Goal: Browse casually

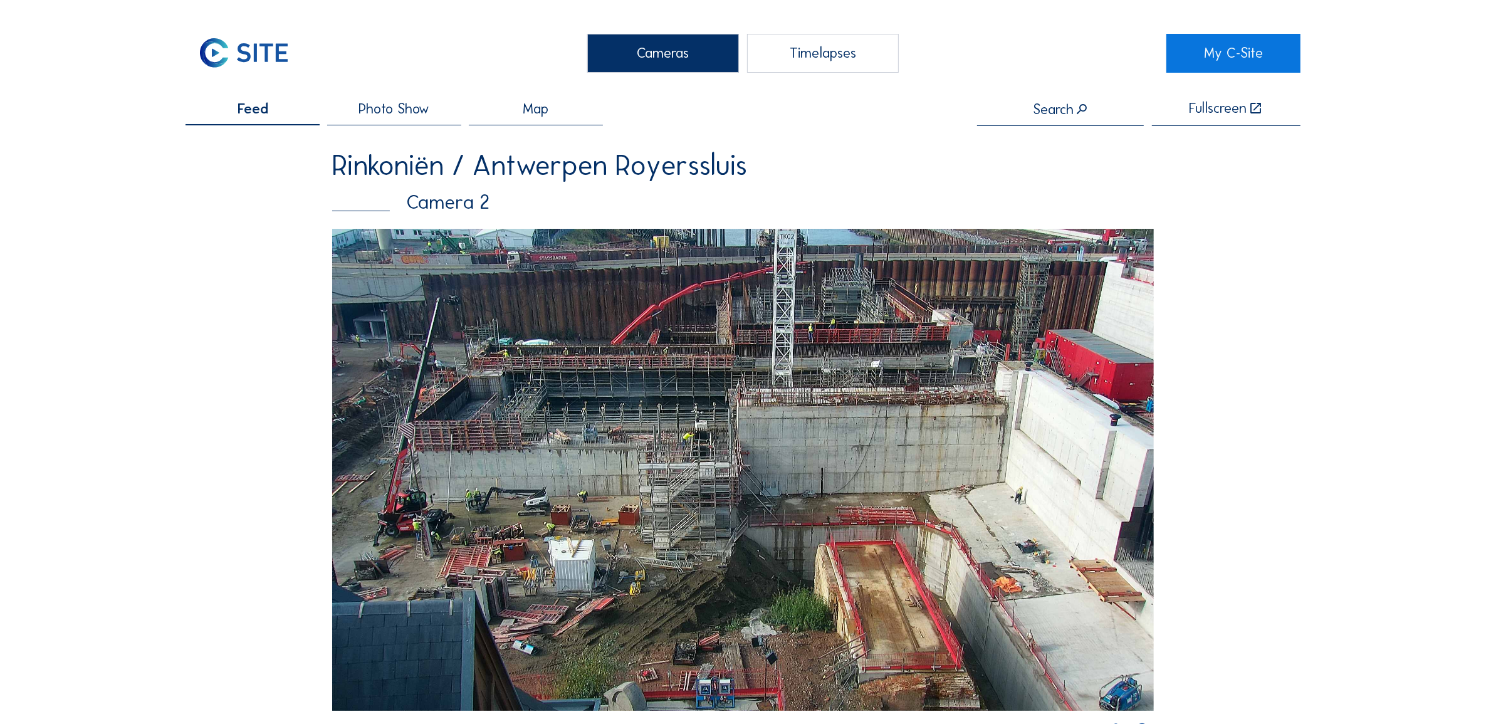
click at [619, 63] on div "Cameras" at bounding box center [663, 53] width 152 height 39
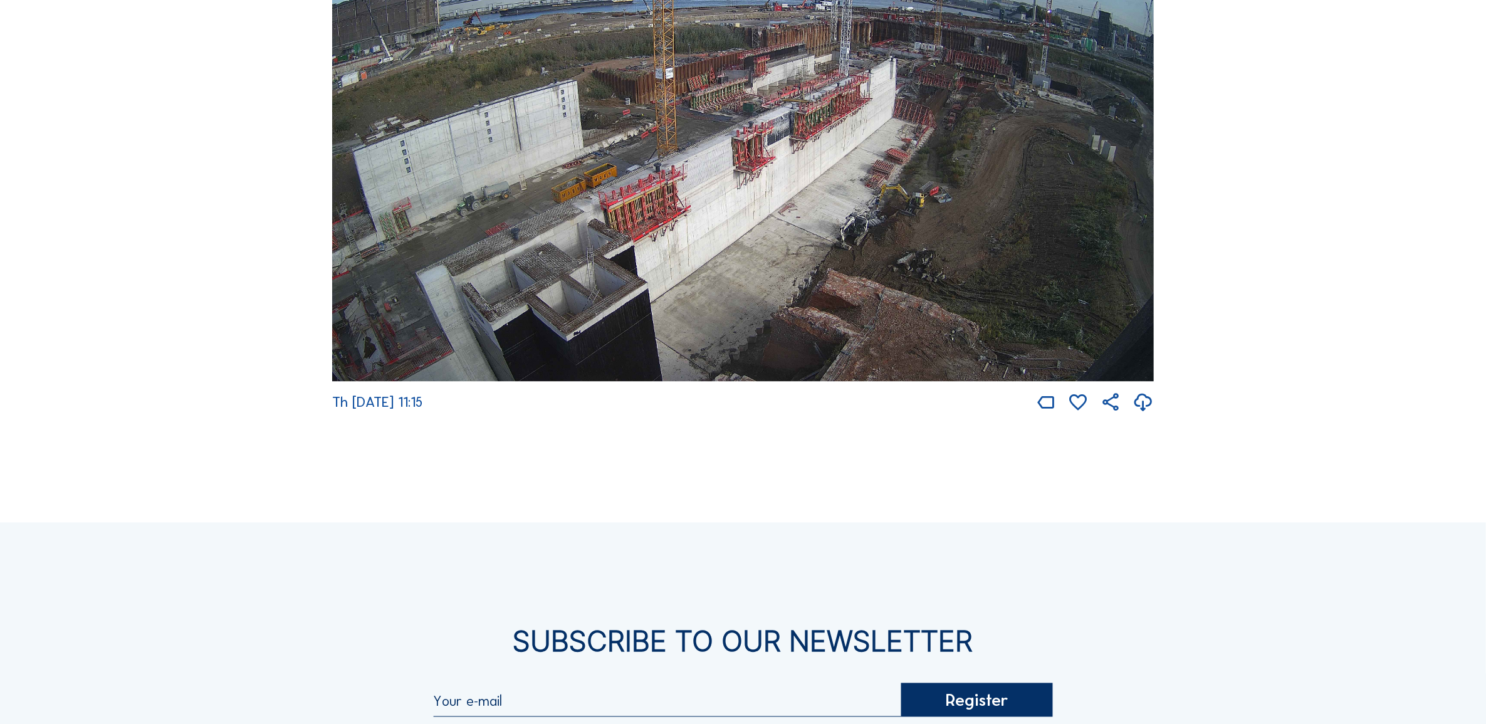
scroll to position [2638, 0]
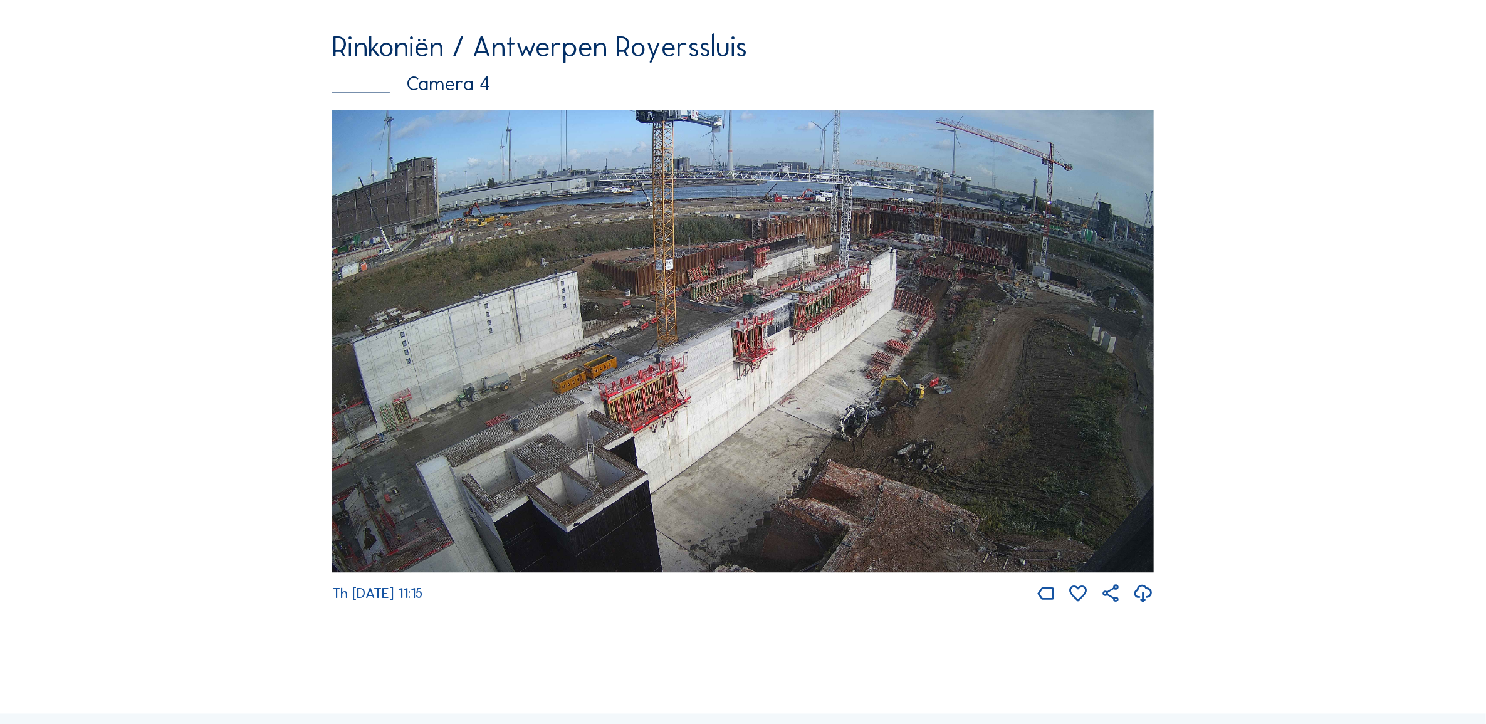
click at [877, 445] on img at bounding box center [742, 341] width 821 height 462
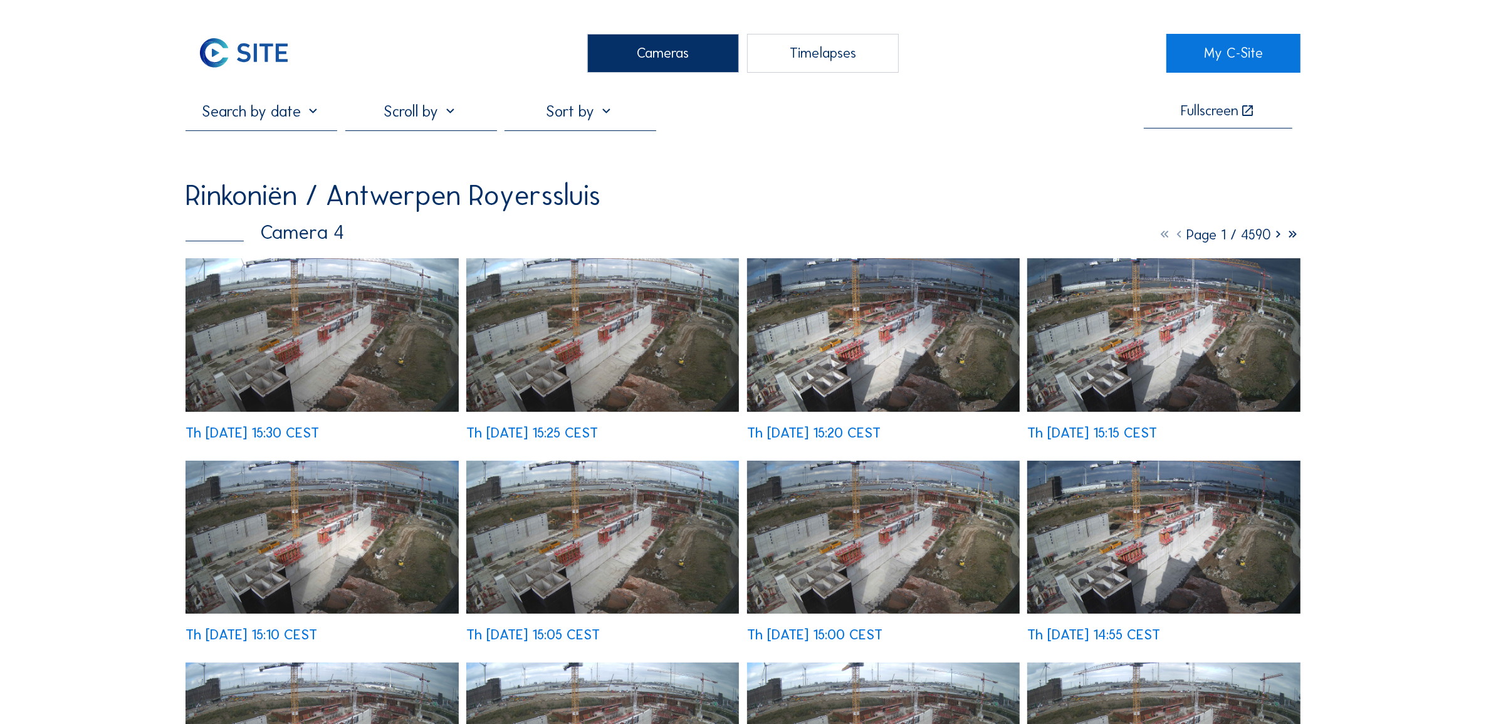
click at [273, 461] on div "Th [DATE] 15:10 CEST" at bounding box center [321, 552] width 273 height 182
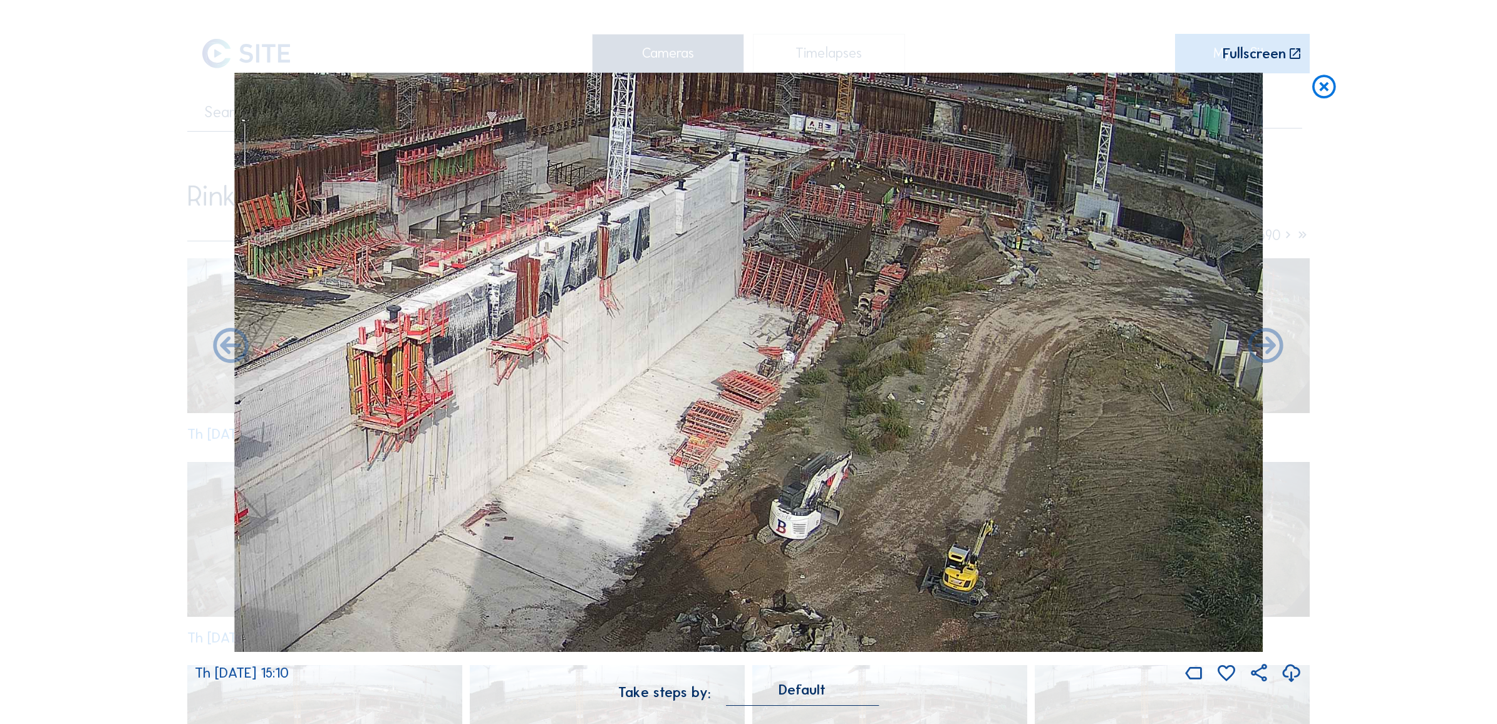
drag, startPoint x: 1034, startPoint y: 239, endPoint x: 868, endPoint y: 373, distance: 213.3
click at [868, 373] on img at bounding box center [748, 362] width 1029 height 579
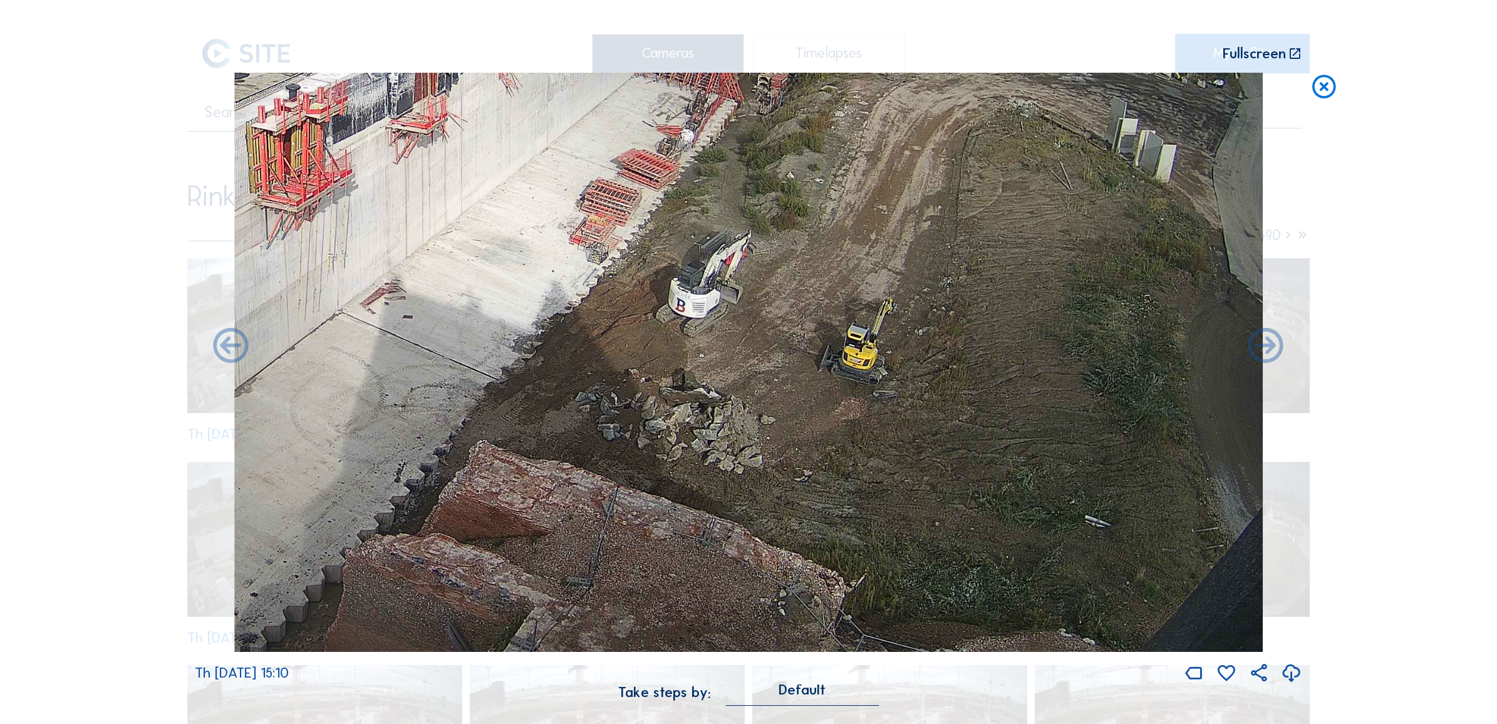
drag, startPoint x: 890, startPoint y: 627, endPoint x: 794, endPoint y: 425, distance: 224.2
click at [794, 425] on img at bounding box center [748, 362] width 1029 height 579
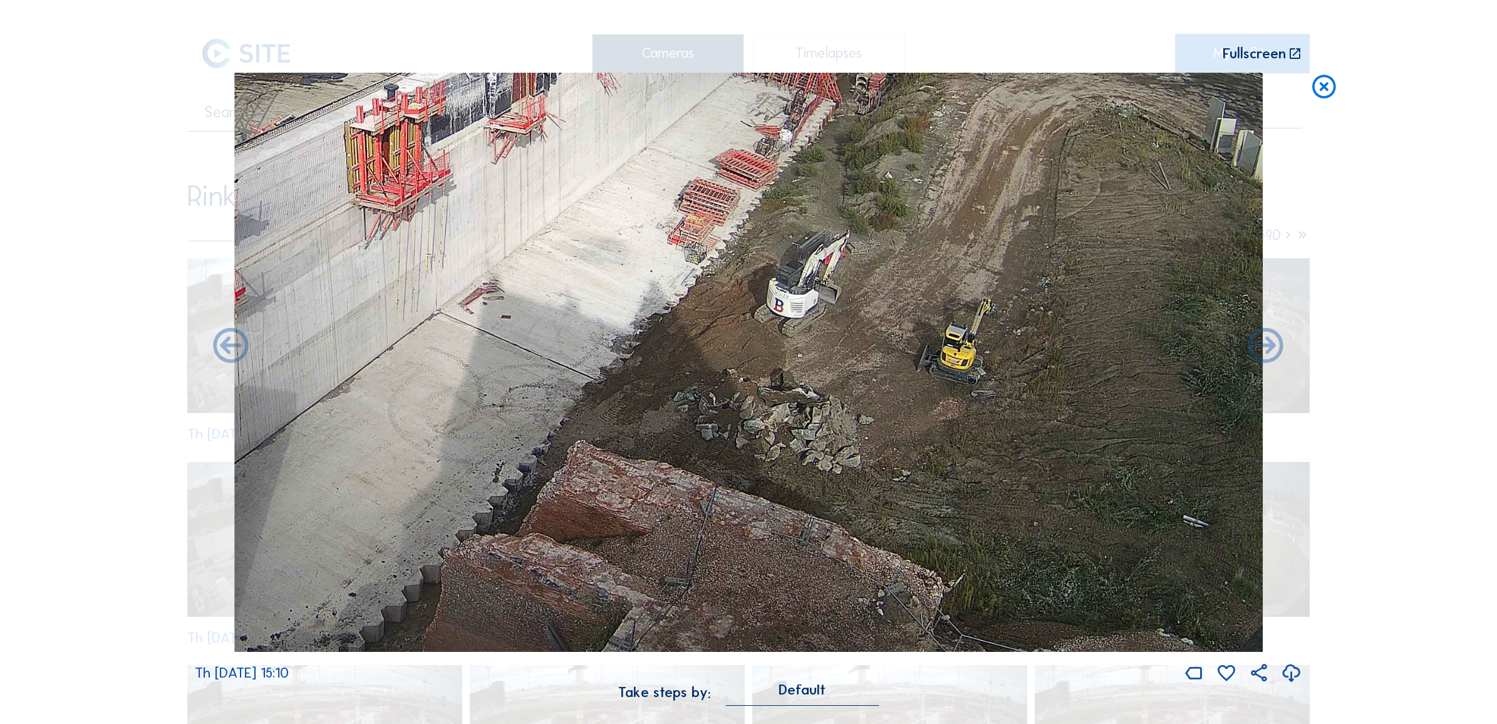
drag, startPoint x: 716, startPoint y: 405, endPoint x: 932, endPoint y: 390, distance: 216.0
click at [932, 390] on img at bounding box center [748, 362] width 1029 height 579
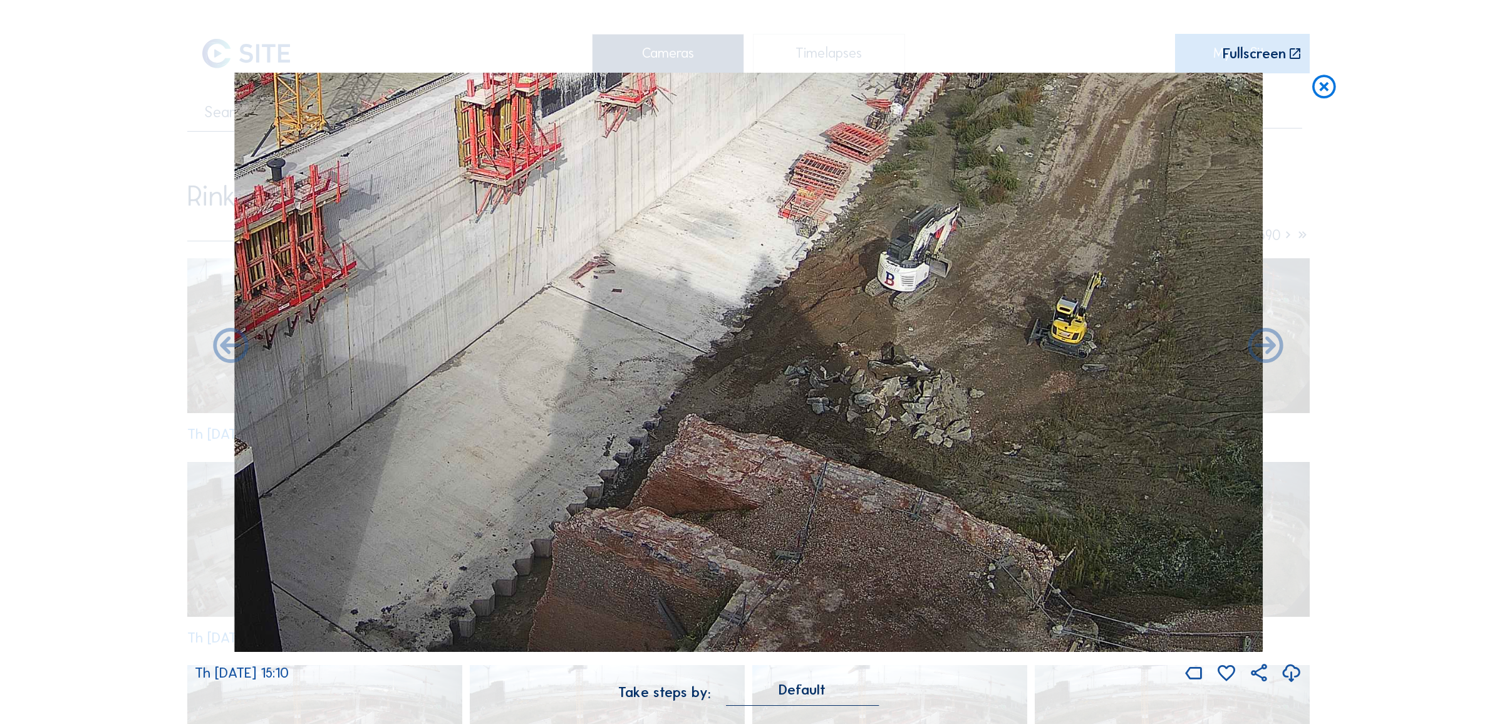
drag, startPoint x: 518, startPoint y: 476, endPoint x: 503, endPoint y: 464, distance: 19.2
click at [503, 464] on img at bounding box center [748, 362] width 1029 height 579
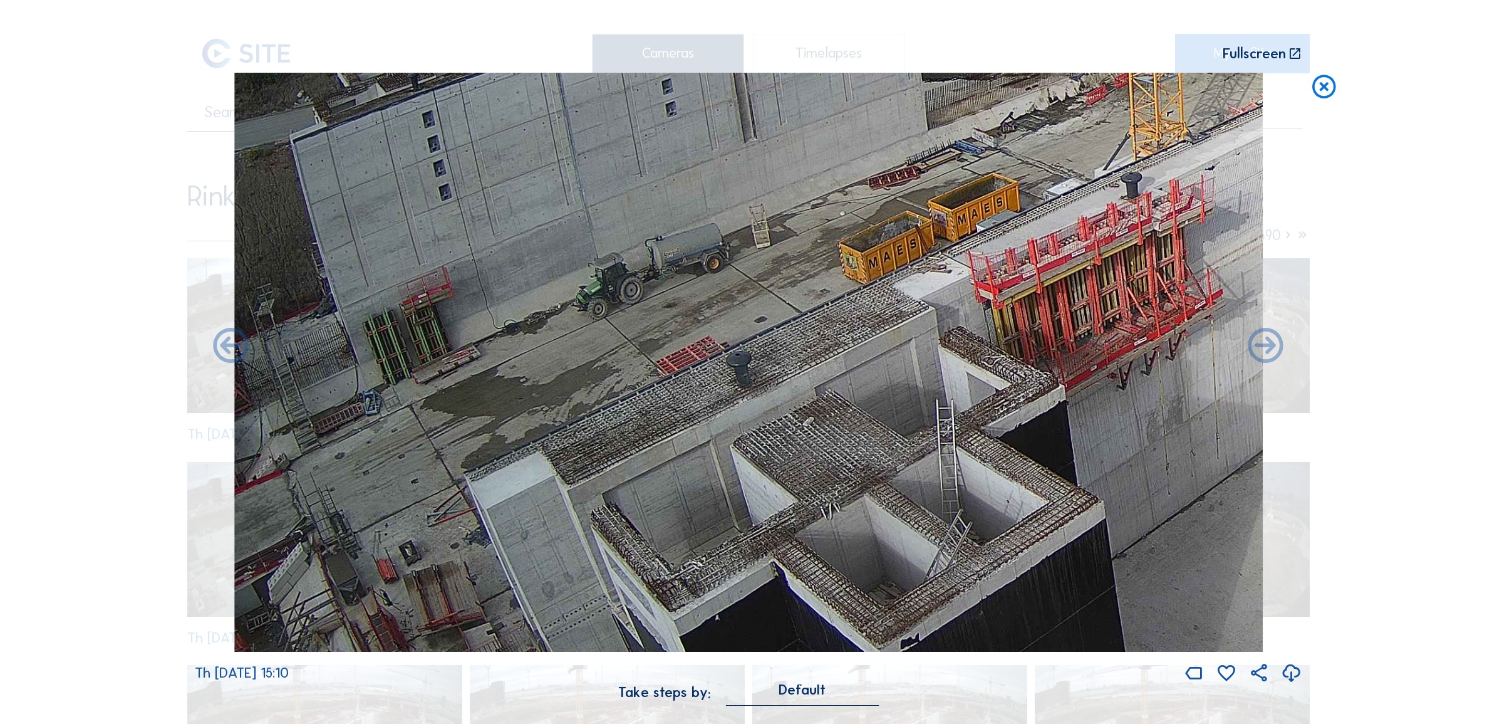
drag, startPoint x: 386, startPoint y: 407, endPoint x: 897, endPoint y: 167, distance: 564.8
click at [897, 167] on img at bounding box center [748, 362] width 1029 height 579
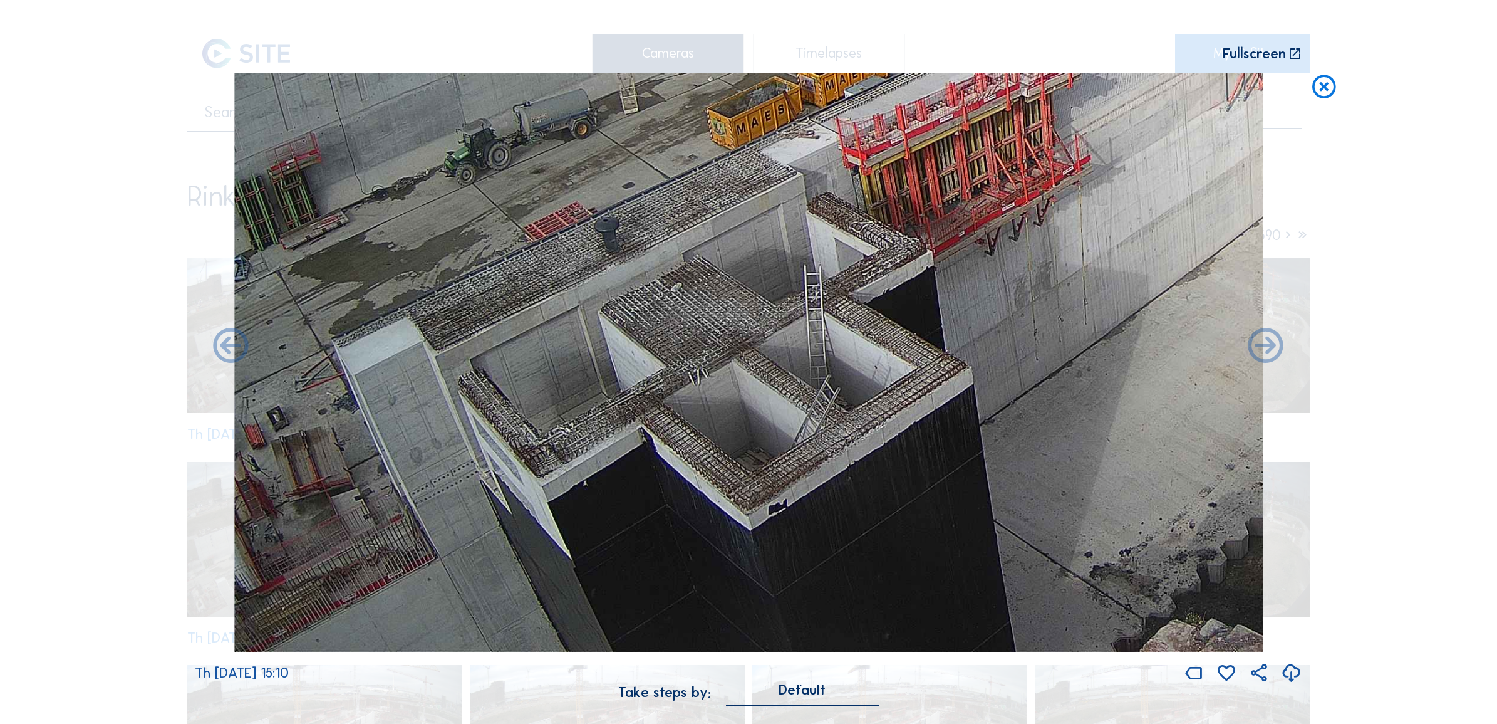
drag, startPoint x: 844, startPoint y: 558, endPoint x: 695, endPoint y: 262, distance: 330.9
click at [696, 261] on img at bounding box center [748, 362] width 1029 height 579
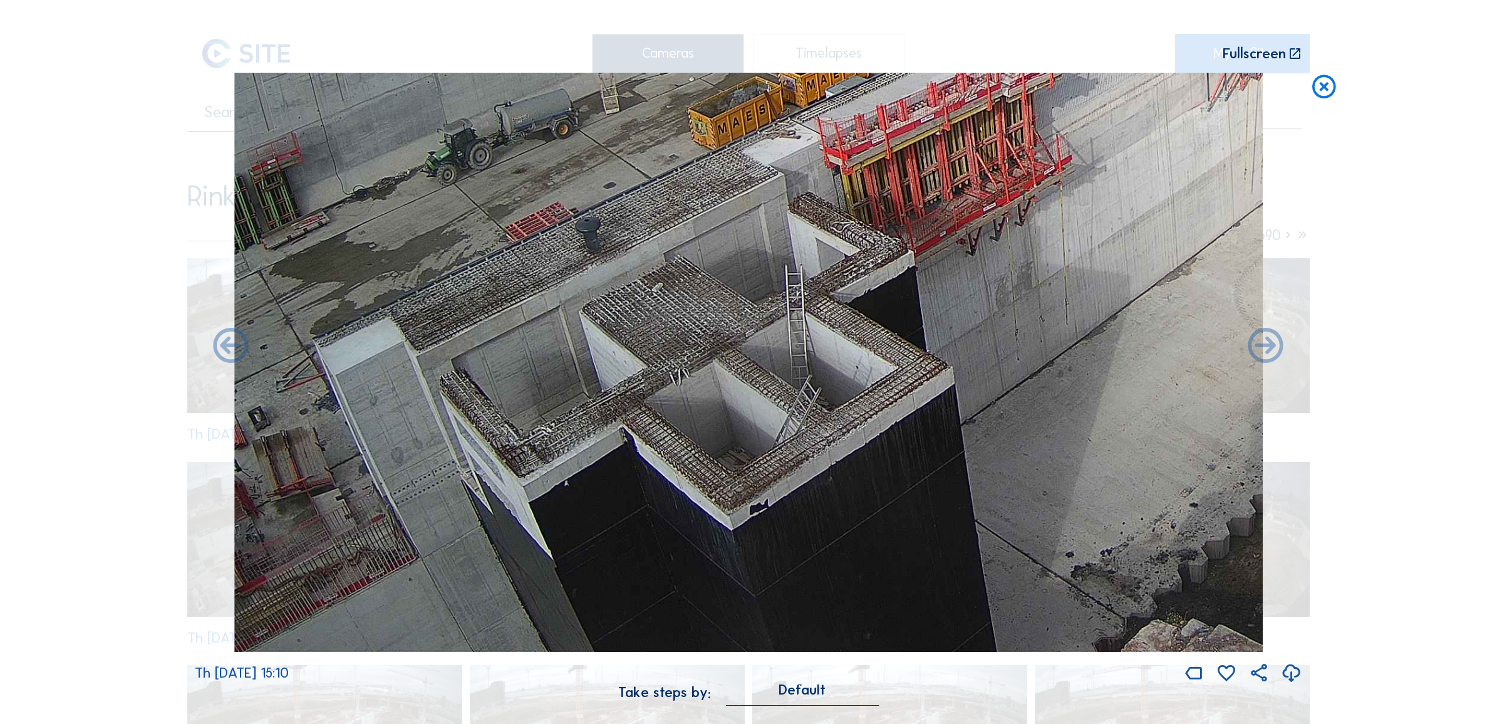
drag, startPoint x: 402, startPoint y: 409, endPoint x: 534, endPoint y: 122, distance: 315.4
click at [534, 120] on img at bounding box center [748, 362] width 1029 height 579
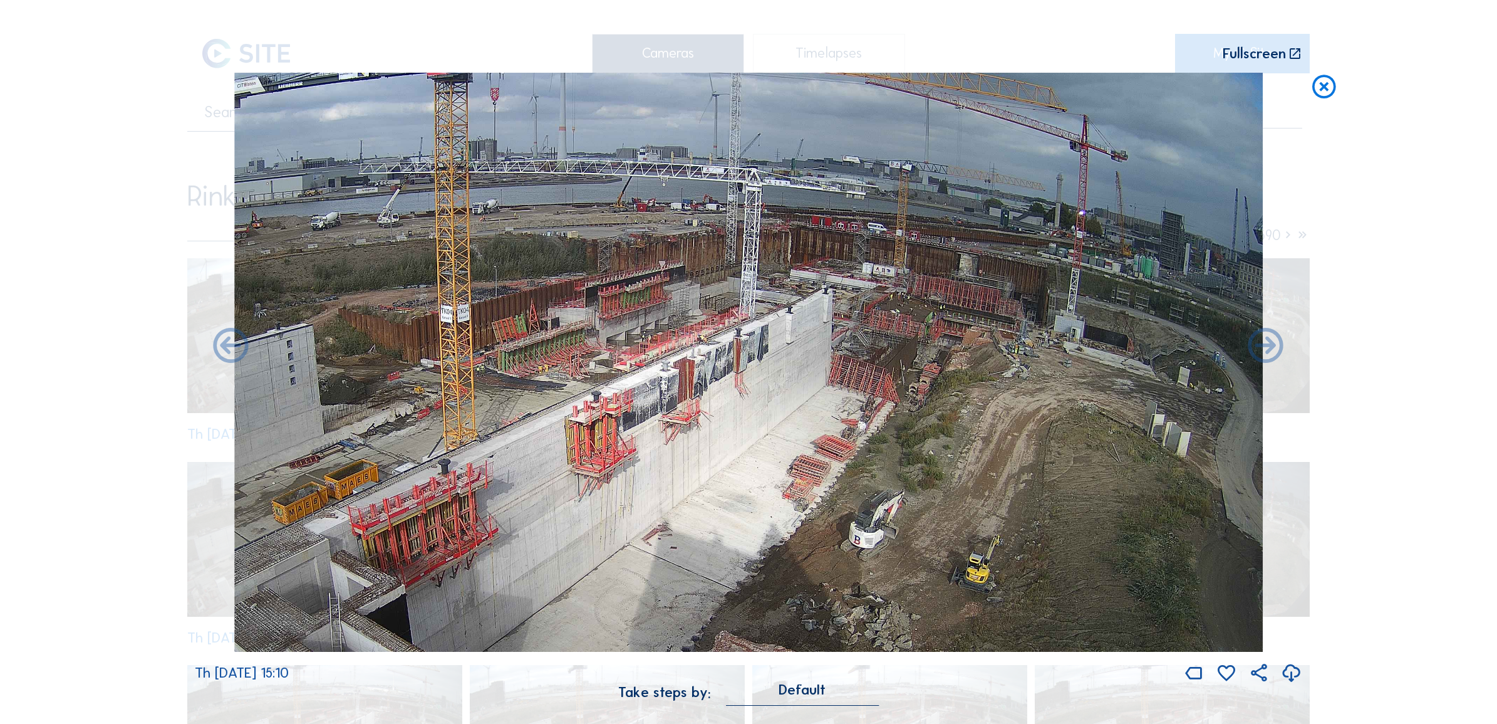
drag, startPoint x: 1098, startPoint y: 108, endPoint x: 379, endPoint y: 336, distance: 754.0
click at [379, 336] on img at bounding box center [748, 362] width 1029 height 579
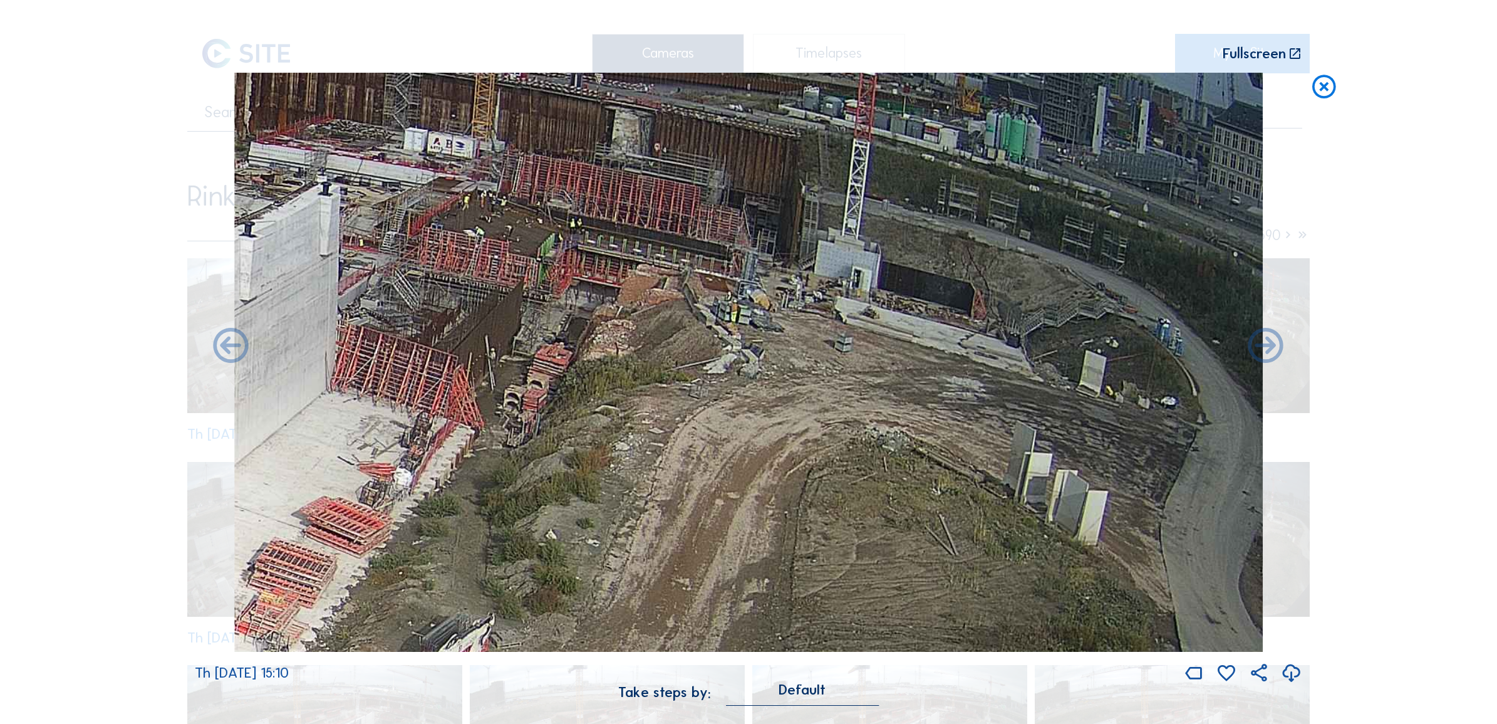
drag, startPoint x: 850, startPoint y: 358, endPoint x: 85, endPoint y: 313, distance: 766.3
click at [85, 313] on div "Scroll to travel through time | Press 'Alt' Button + Scroll to Zoom | Click and…" at bounding box center [748, 362] width 1497 height 724
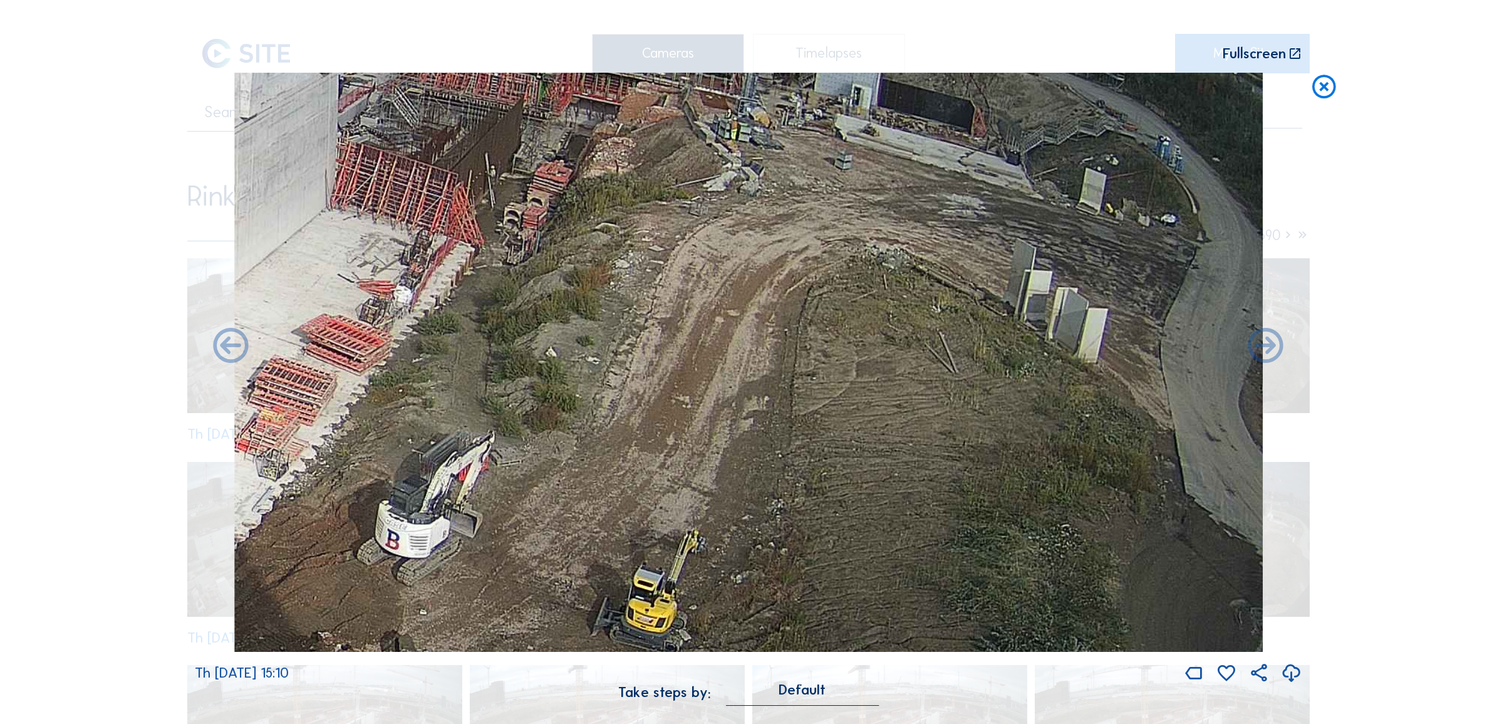
drag, startPoint x: 956, startPoint y: 383, endPoint x: 793, endPoint y: 190, distance: 252.5
click at [793, 190] on img at bounding box center [748, 362] width 1029 height 579
